Goal: Task Accomplishment & Management: Manage account settings

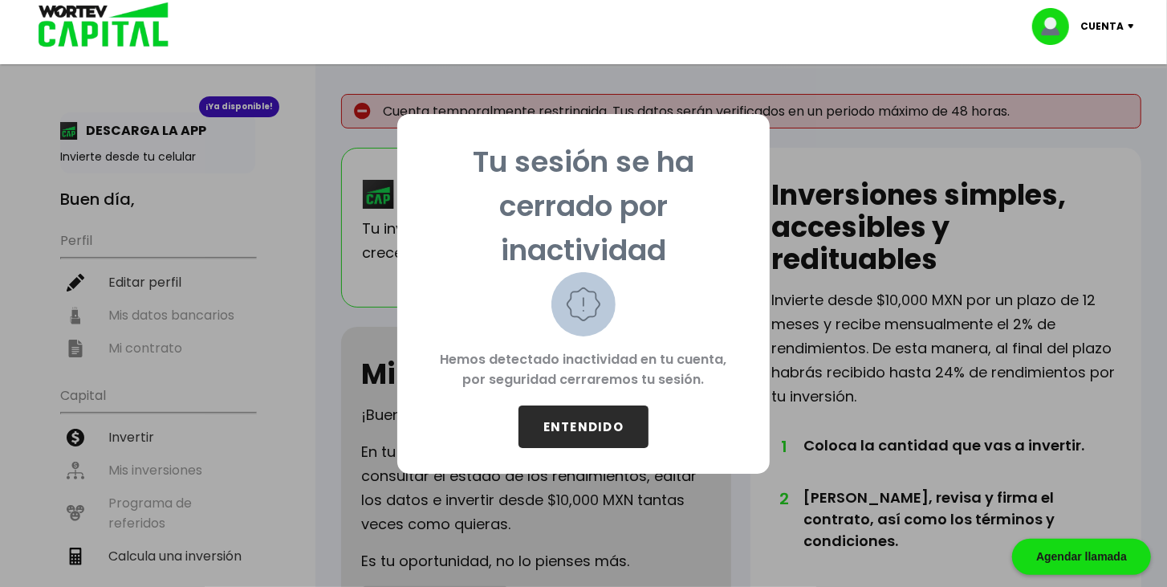
click at [611, 421] on button "ENTENDIDO" at bounding box center [584, 426] width 130 height 43
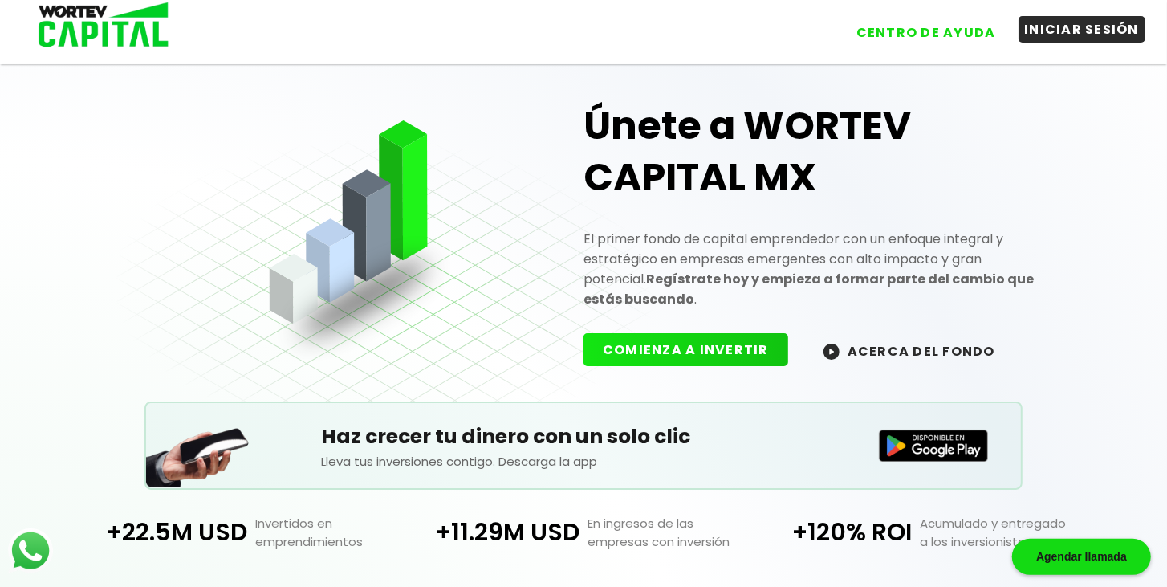
click at [1049, 43] on button "INICIAR SESIÓN" at bounding box center [1083, 29] width 128 height 26
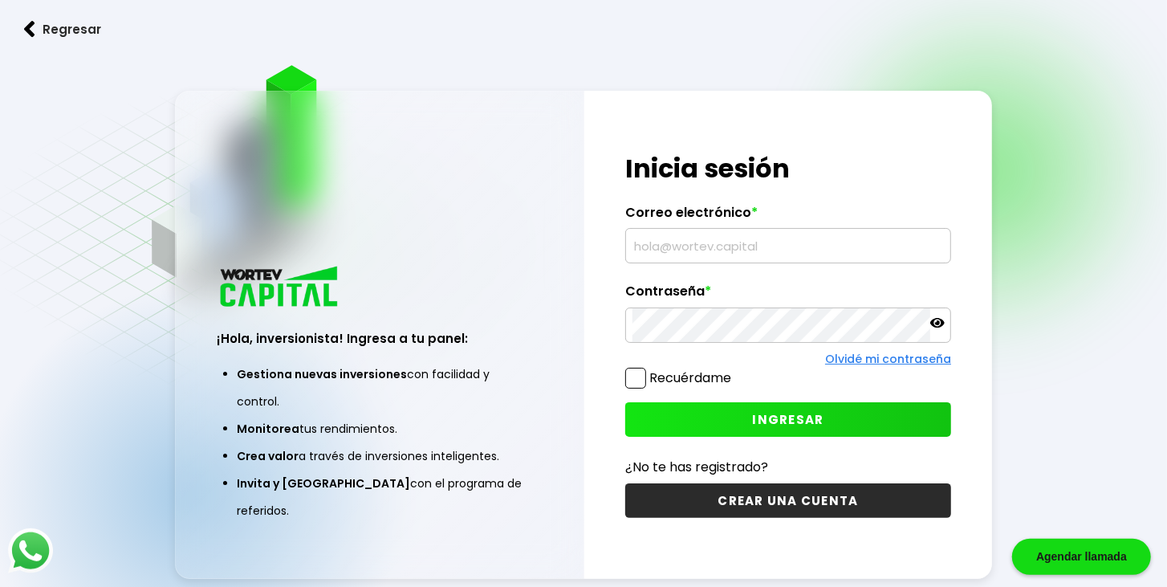
type input "miguel551467@gmail.com"
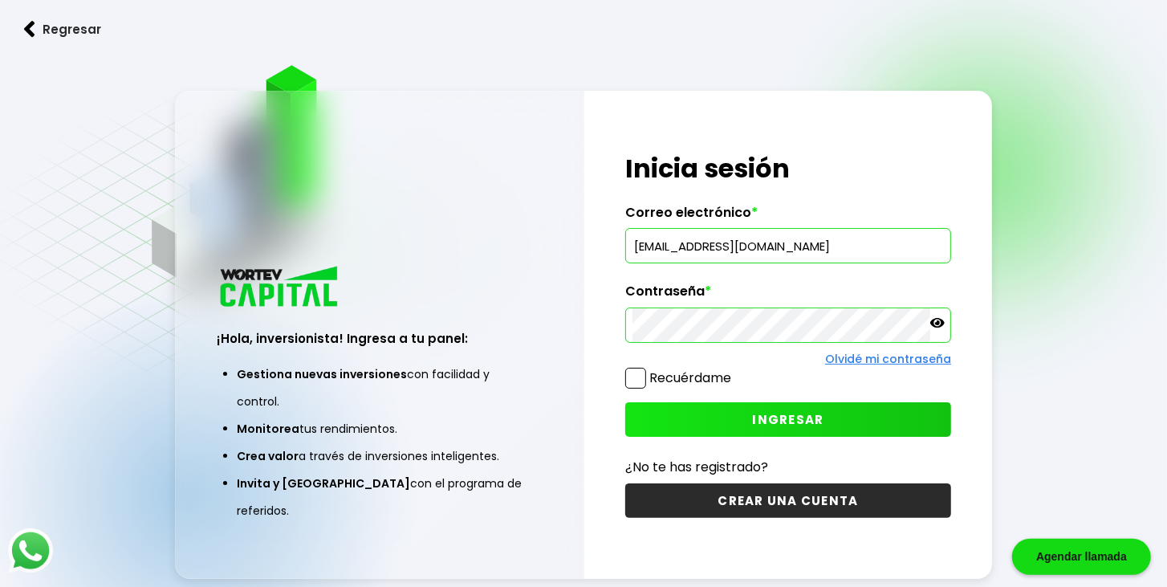
click at [643, 368] on label "Recuérdame" at bounding box center [678, 378] width 106 height 20
click at [734, 370] on input "Recuérdame" at bounding box center [734, 370] width 0 height 0
click at [713, 413] on button "INGRESAR" at bounding box center [788, 419] width 326 height 35
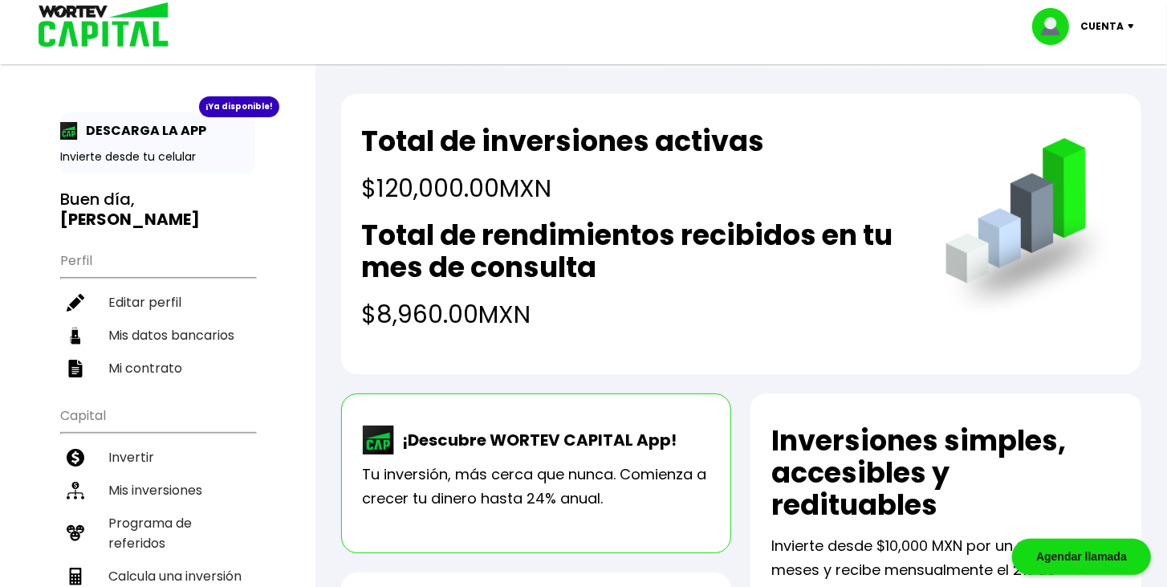
drag, startPoint x: 374, startPoint y: 317, endPoint x: 547, endPoint y: 310, distance: 172.7
click at [536, 303] on h4 "$8,960.00 MXN" at bounding box center [637, 314] width 551 height 36
click at [551, 313] on h4 "$8,960.00 MXN" at bounding box center [637, 314] width 551 height 36
drag, startPoint x: 520, startPoint y: 302, endPoint x: 426, endPoint y: 293, distance: 94.3
click at [426, 293] on div "Total de rendimientos recibidos en tu mes de consulta $8,960.00 MXN" at bounding box center [637, 275] width 551 height 113
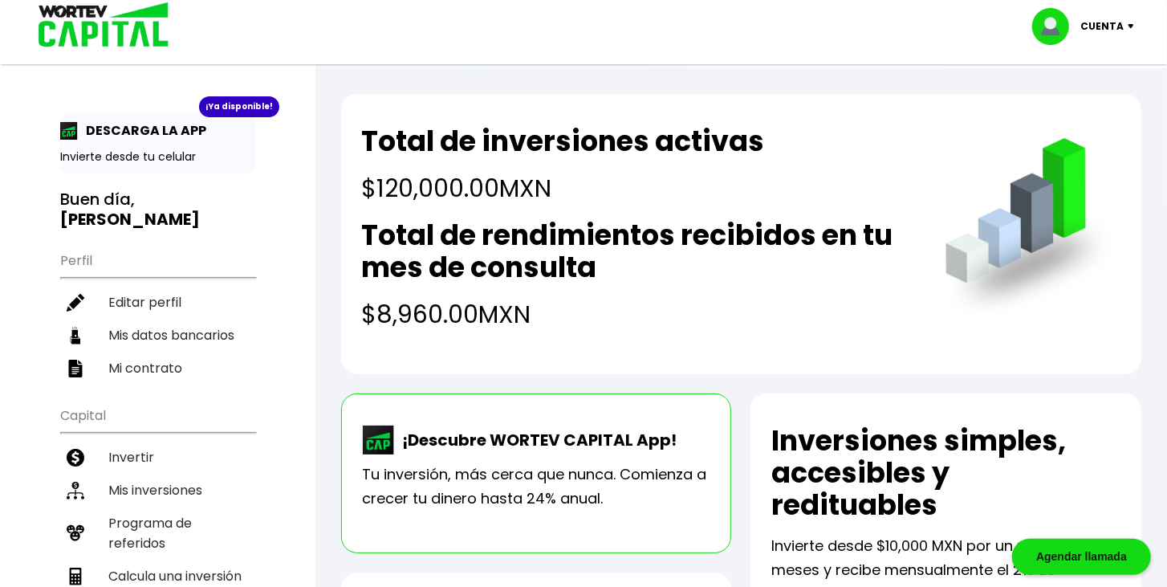
click at [515, 291] on div "Total de rendimientos recibidos en tu mes de consulta $8,960.00 MXN" at bounding box center [637, 275] width 551 height 113
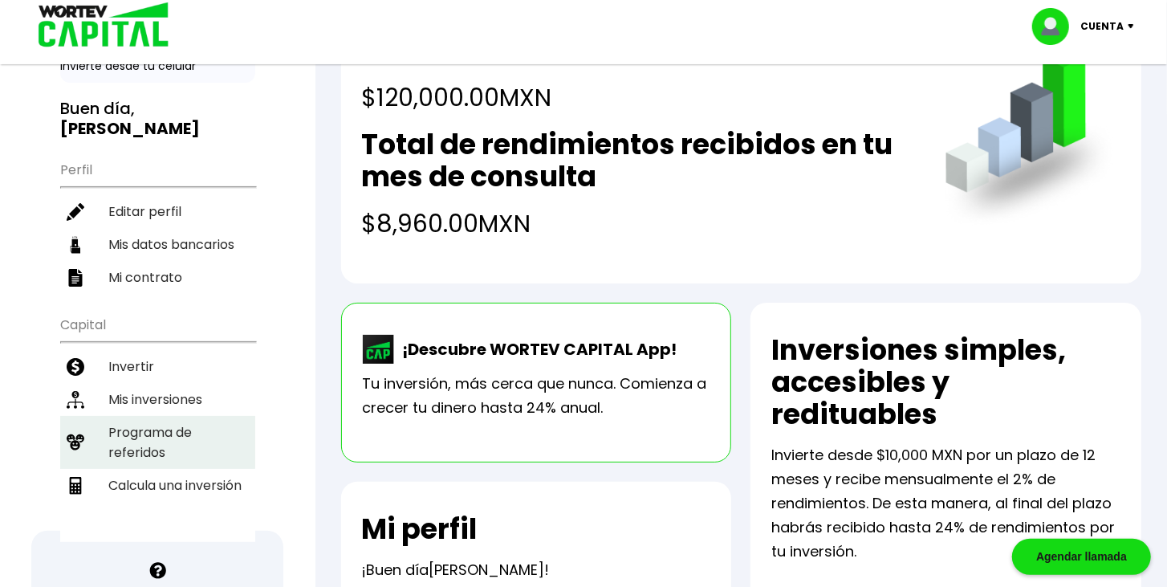
scroll to position [92, 0]
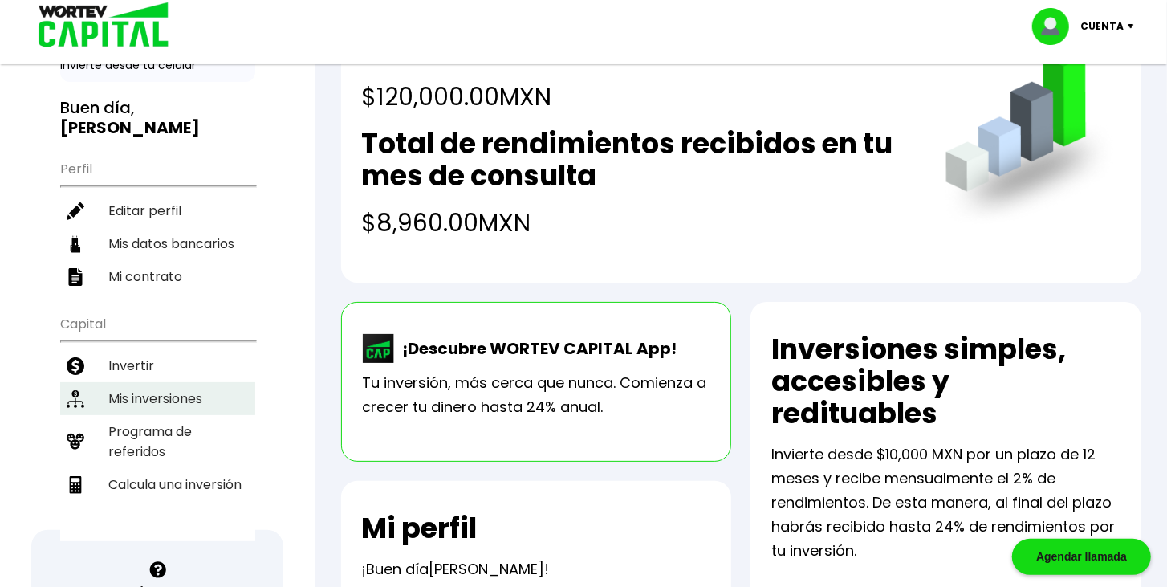
click at [161, 383] on li "Mis inversiones" at bounding box center [157, 398] width 195 height 33
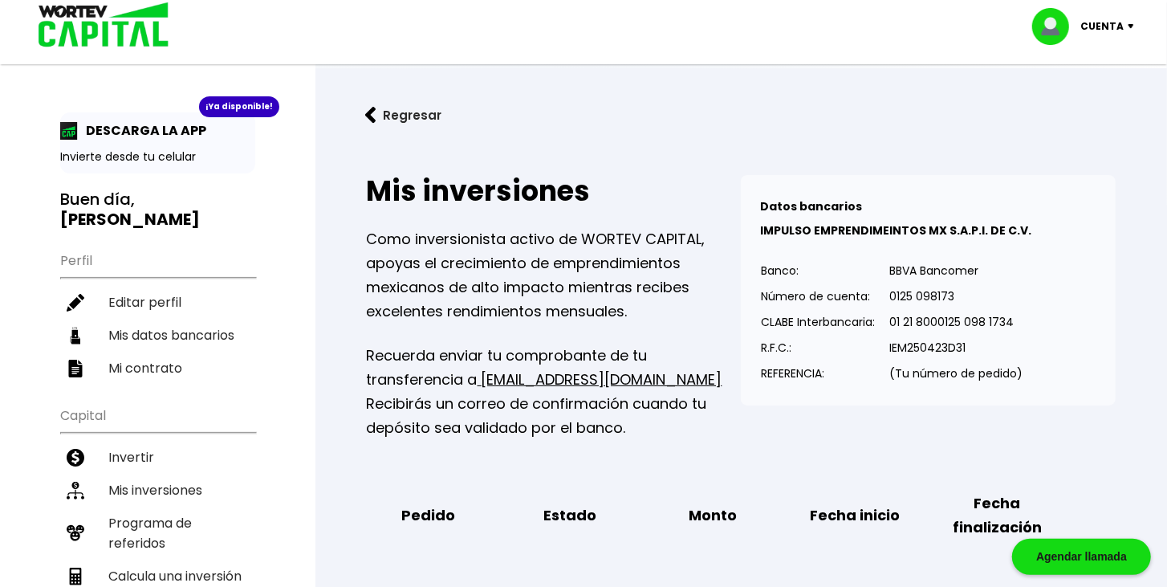
click at [356, 116] on button "Regresar" at bounding box center [403, 115] width 125 height 43
